Goal: Transaction & Acquisition: Purchase product/service

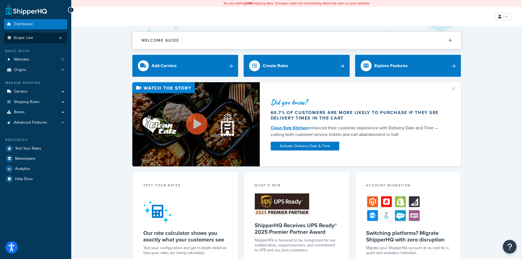
click at [37, 39] on p "Scope: Live" at bounding box center [36, 38] width 58 height 5
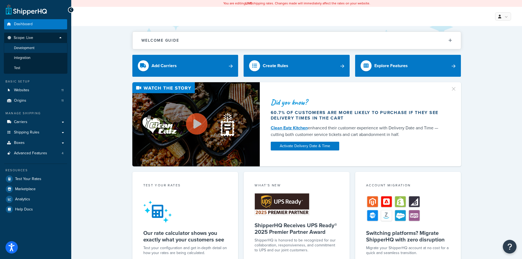
click at [32, 47] on span "Development" at bounding box center [24, 48] width 21 height 5
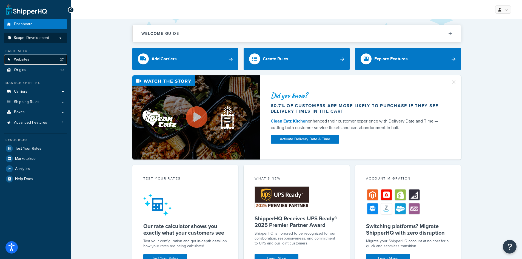
click at [40, 59] on link "Websites 27" at bounding box center [35, 60] width 63 height 10
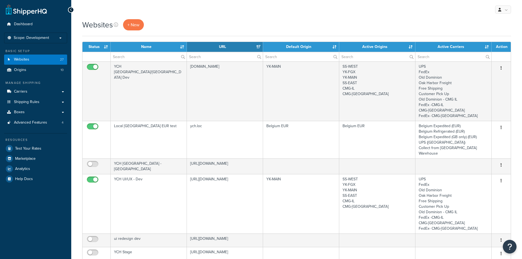
select select "15"
click at [57, 37] on p "Scope: Development" at bounding box center [36, 38] width 58 height 5
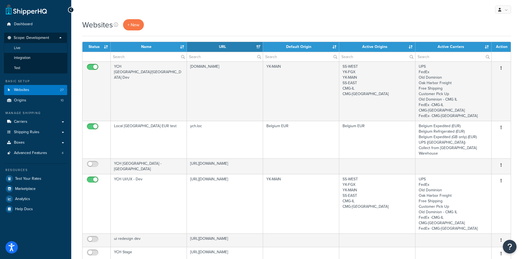
click at [24, 49] on li "Live" at bounding box center [36, 48] width 64 height 10
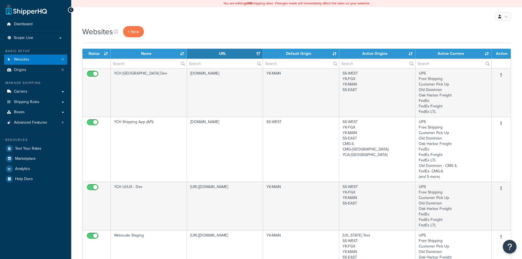
select select "15"
click at [58, 108] on link "Boxes" at bounding box center [35, 112] width 63 height 10
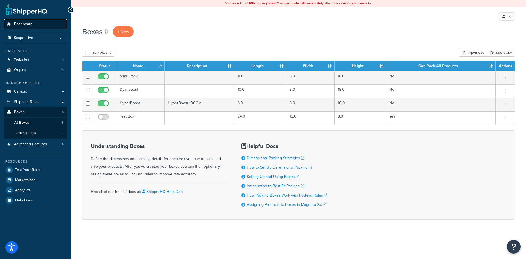
click at [24, 24] on span "Dashboard" at bounding box center [23, 24] width 19 height 5
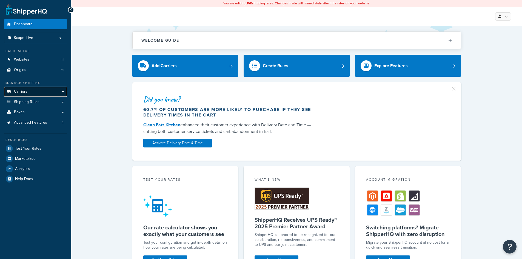
click at [22, 92] on span "Carriers" at bounding box center [20, 91] width 13 height 5
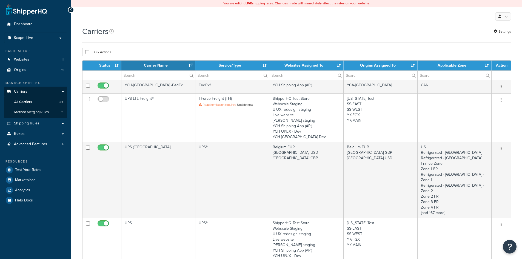
select select "15"
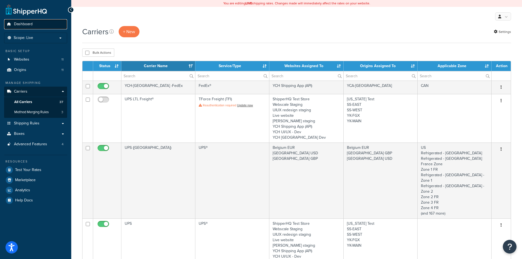
click at [26, 26] on span "Dashboard" at bounding box center [23, 24] width 19 height 5
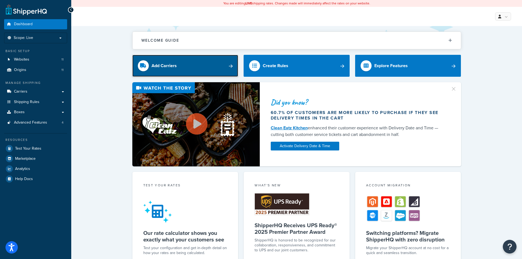
click at [175, 66] on div "Add Carriers" at bounding box center [164, 66] width 25 height 8
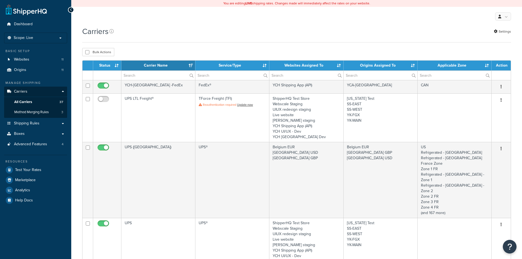
select select "15"
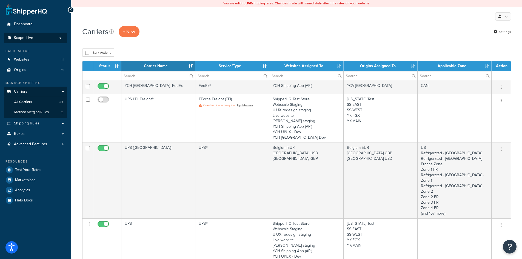
click at [55, 39] on p "Scope: Live" at bounding box center [36, 38] width 58 height 5
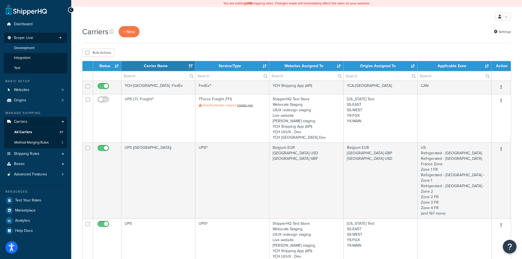
click at [50, 50] on li "Development" at bounding box center [36, 48] width 64 height 10
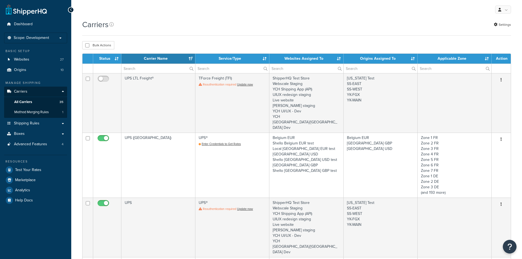
select select "15"
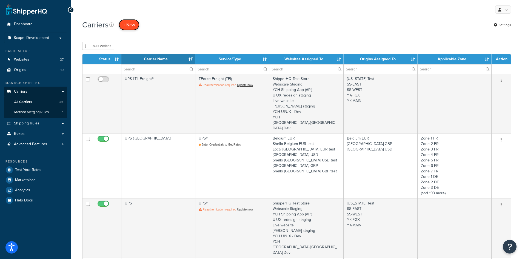
click at [134, 26] on button "+ New" at bounding box center [129, 24] width 21 height 11
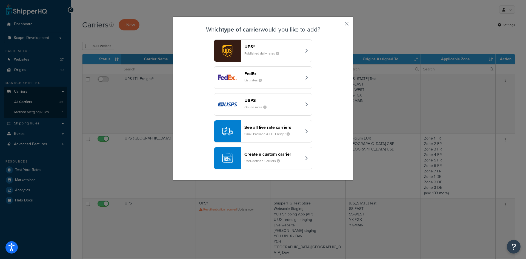
click at [305, 158] on icon "button" at bounding box center [306, 158] width 3 height 4
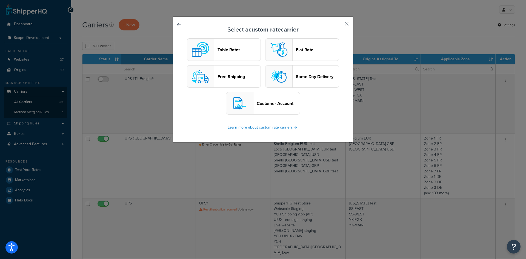
click at [187, 26] on link at bounding box center [187, 26] width 0 height 0
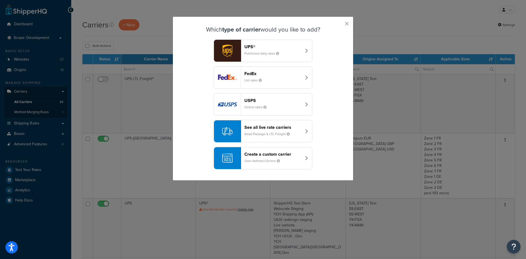
click at [308, 131] on button "See all live rate carriers Small Package & LTL Freight" at bounding box center [263, 131] width 99 height 22
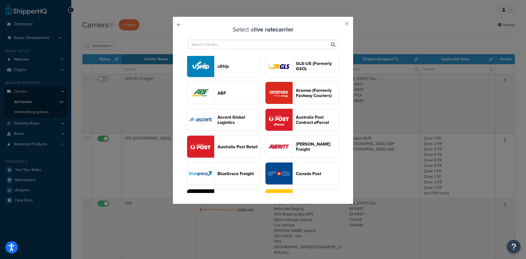
scroll to position [110, 0]
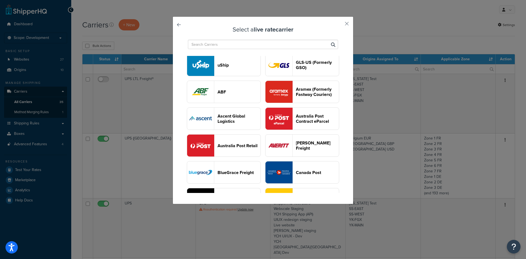
click at [226, 45] on input "text" at bounding box center [263, 44] width 150 height 9
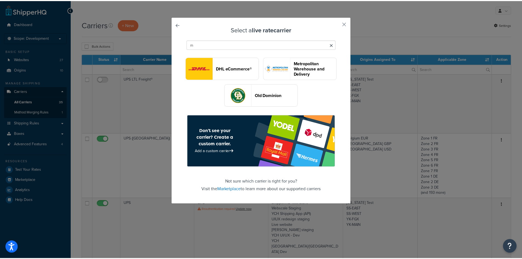
scroll to position [0, 0]
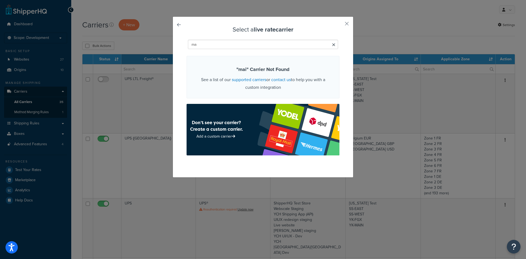
type input "m"
type input "stef"
click at [340, 25] on button "button" at bounding box center [338, 25] width 1 height 1
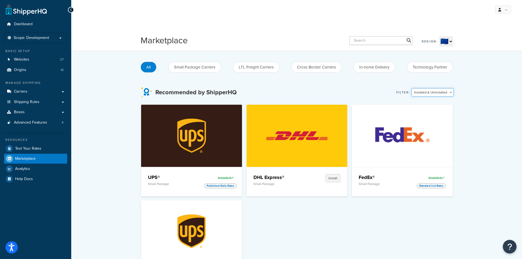
click at [447, 95] on select "Installed & Uninstalled Installed Uninstalled" at bounding box center [433, 92] width 42 height 8
click at [27, 160] on span "Marketplace" at bounding box center [25, 159] width 21 height 5
click at [23, 161] on span "Marketplace" at bounding box center [25, 159] width 21 height 5
click at [25, 161] on span "Marketplace" at bounding box center [25, 159] width 21 height 5
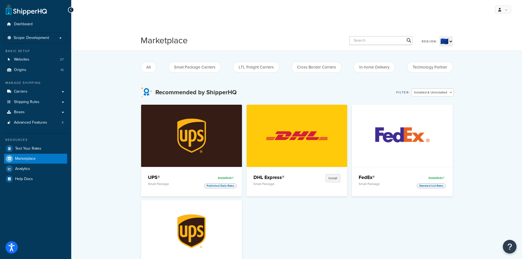
click at [452, 40] on select "🇺🇸 🇬🇧 🇨🇦 🇦🇺 🇪🇺 🌐" at bounding box center [447, 41] width 14 height 10
select select "GB"
click at [440, 36] on select "🇺🇸 🇬🇧 🇨🇦 🇦🇺 🇪🇺 🌐" at bounding box center [447, 41] width 14 height 10
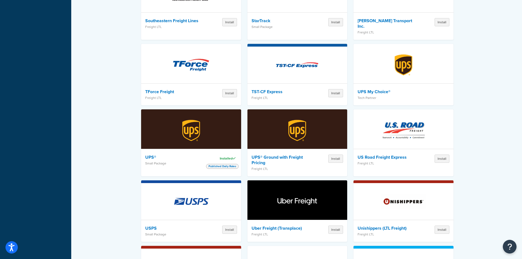
scroll to position [1261, 0]
